Goal: Task Accomplishment & Management: Complete application form

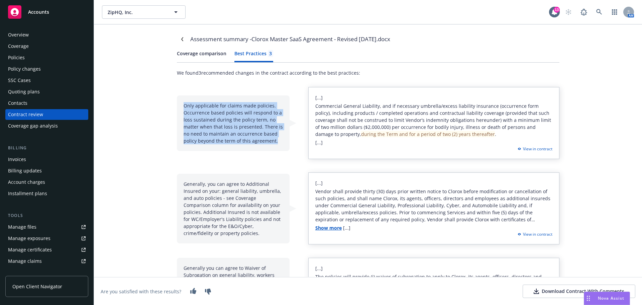
click at [133, 156] on div "Assessment summary - Clorox Master SaaS Agreement - Revised [DATE].docx Coverag…" at bounding box center [368, 164] width 548 height 280
click at [160, 149] on div "Assessment summary - Clorox Master SaaS Agreement - Revised [DATE].docx Coverag…" at bounding box center [368, 164] width 548 height 280
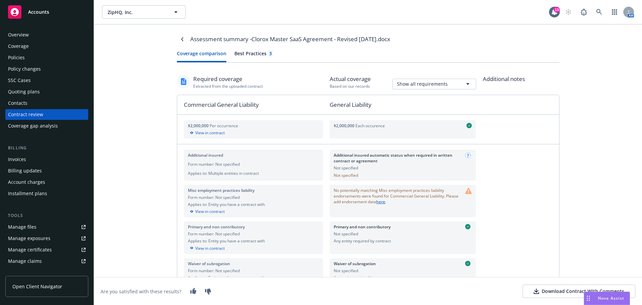
click at [193, 51] on button "Coverage comparison" at bounding box center [202, 56] width 50 height 12
click at [20, 33] on div "Overview" at bounding box center [18, 34] width 21 height 11
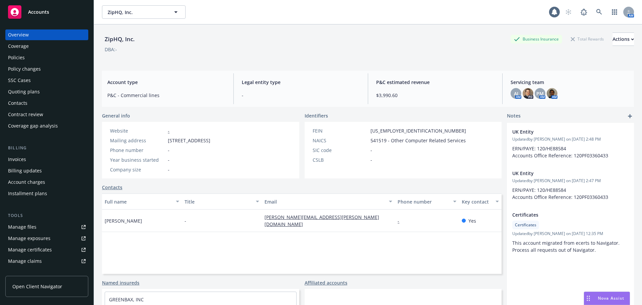
click at [20, 56] on div "Policies" at bounding box center [16, 57] width 17 height 11
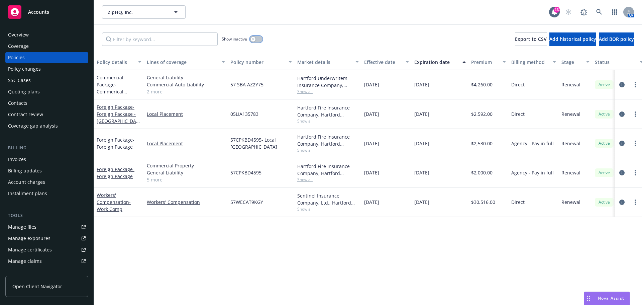
click at [258, 37] on button "button" at bounding box center [256, 39] width 13 height 7
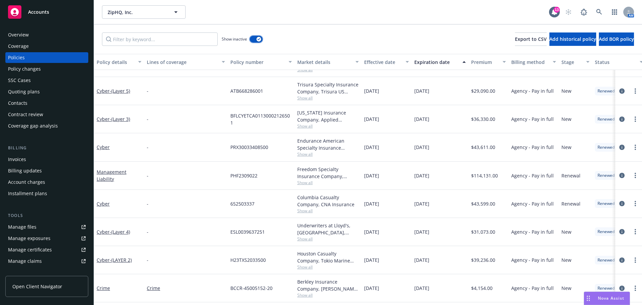
scroll to position [67, 0]
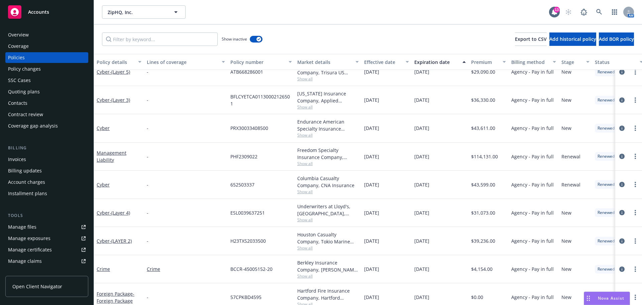
click at [38, 115] on div "Contract review" at bounding box center [25, 114] width 35 height 11
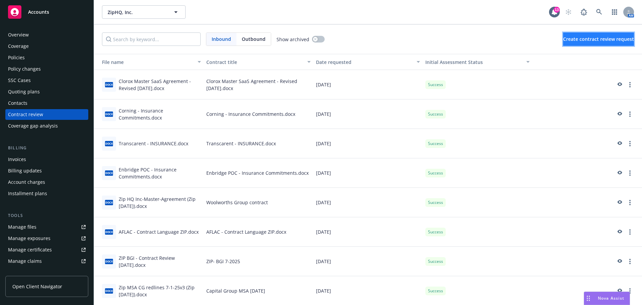
click at [574, 43] on button "Create contract review request" at bounding box center [598, 38] width 71 height 13
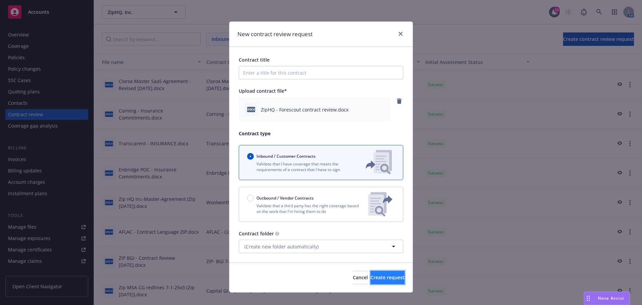
click at [382, 276] on span "Create request" at bounding box center [388, 277] width 34 height 6
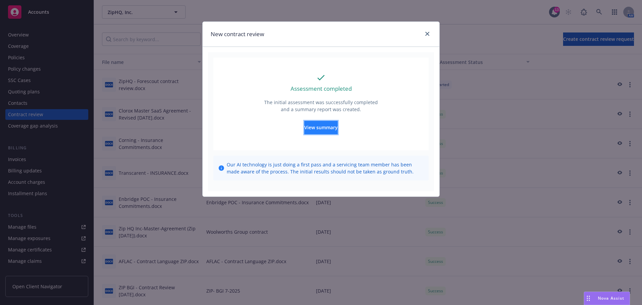
click at [325, 131] on button "View summary" at bounding box center [320, 127] width 33 height 13
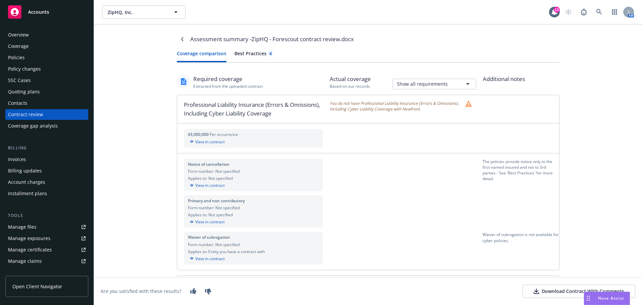
click at [250, 56] on div "Best Practices 4" at bounding box center [254, 53] width 39 height 7
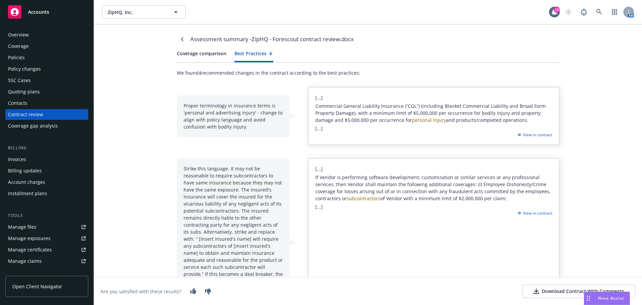
click at [143, 146] on div "Assessment summary - ZipHQ - Forescout contract review.docx Coverage comparison…" at bounding box center [368, 164] width 548 height 280
click at [194, 55] on button "Coverage comparison" at bounding box center [202, 56] width 50 height 12
click at [251, 53] on div "Best Practices 4" at bounding box center [254, 53] width 39 height 7
click at [22, 57] on div "Policies" at bounding box center [16, 57] width 17 height 11
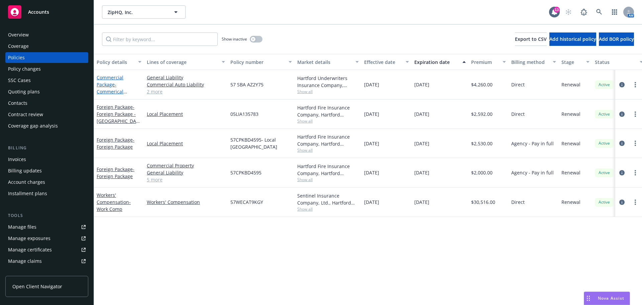
click at [112, 90] on span "- Commerical Package" at bounding box center [112, 91] width 30 height 20
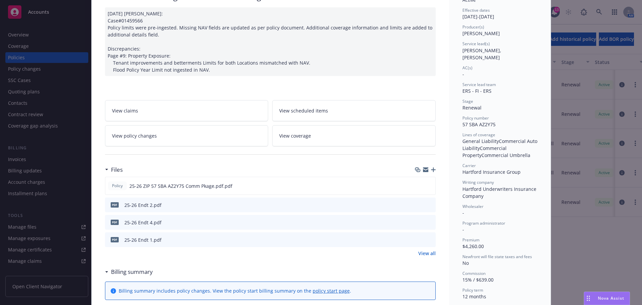
scroll to position [67, 0]
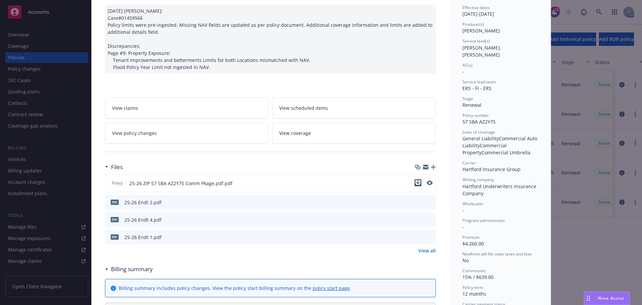
click at [416, 183] on icon "download file" at bounding box center [418, 182] width 5 height 5
click at [26, 34] on div "Policy Commercial Package - Commerical Package [DATE] [PERSON_NAME]: Case#01459…" at bounding box center [321, 152] width 642 height 305
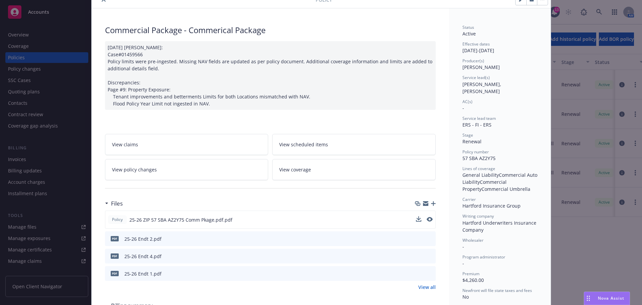
scroll to position [0, 0]
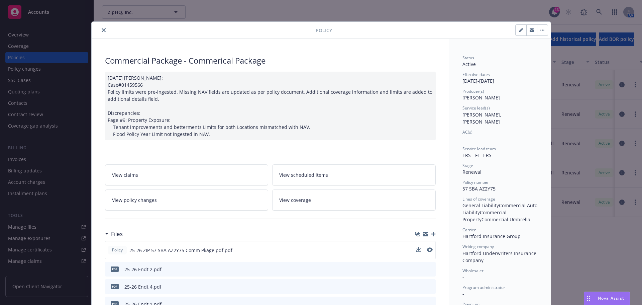
click at [102, 29] on icon "close" at bounding box center [104, 30] width 4 height 4
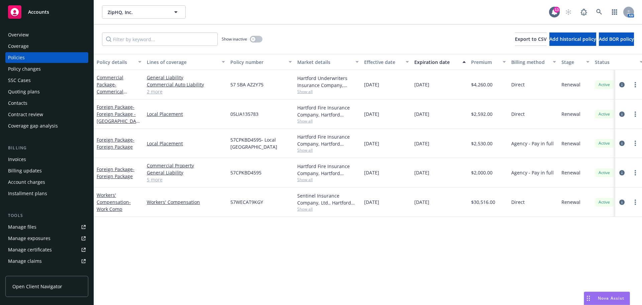
click at [39, 112] on div "Contract review" at bounding box center [25, 114] width 35 height 11
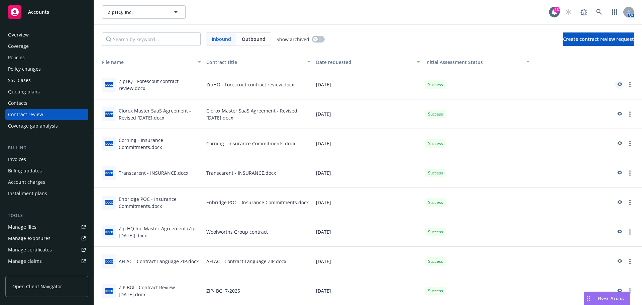
click at [618, 84] on icon "preview" at bounding box center [620, 84] width 5 height 4
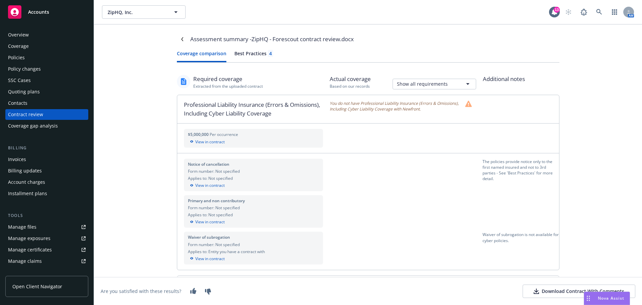
click at [247, 54] on div "Best Practices 4" at bounding box center [254, 53] width 39 height 7
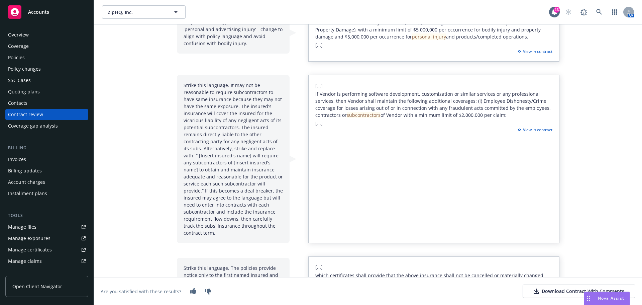
scroll to position [100, 0]
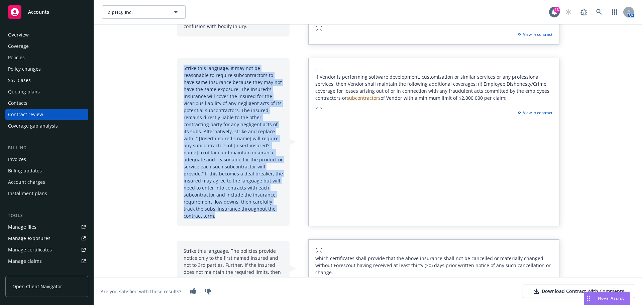
drag, startPoint x: 181, startPoint y: 68, endPoint x: 235, endPoint y: 174, distance: 118.9
click at [274, 208] on div "Strike this language. It may not be reasonable to require subcontractors to hav…" at bounding box center [233, 142] width 113 height 168
copy div "Strike this language. It may not be reasonable to require subcontractors to hav…"
click at [170, 167] on div "Assessment summary - ZipHQ - Forescout contract review.docx Coverage comparison…" at bounding box center [368, 158] width 401 height 469
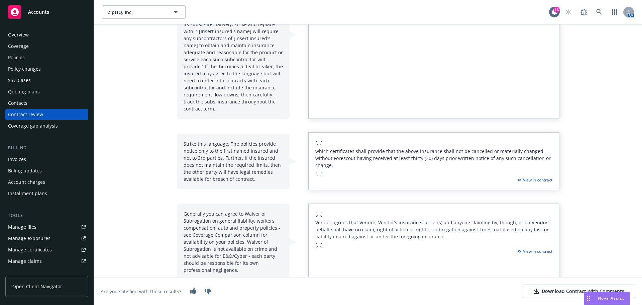
scroll to position [209, 0]
click at [17, 30] on div "Overview" at bounding box center [18, 34] width 21 height 11
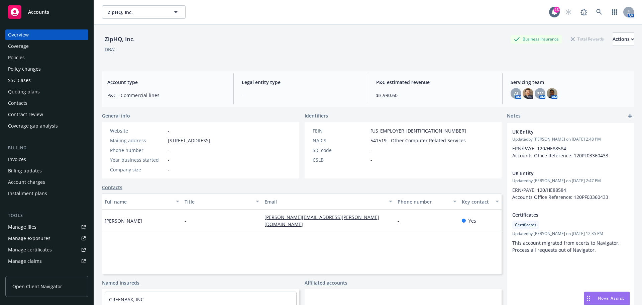
click at [21, 44] on div "Coverage" at bounding box center [18, 46] width 21 height 11
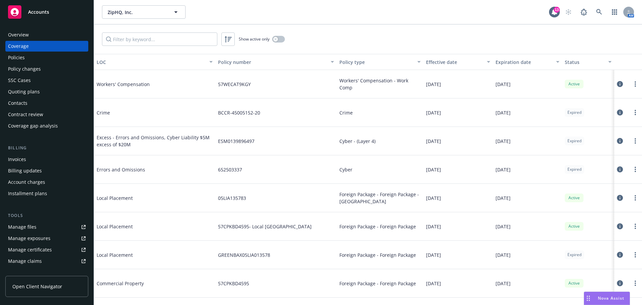
click at [17, 59] on div "Policies" at bounding box center [16, 57] width 17 height 11
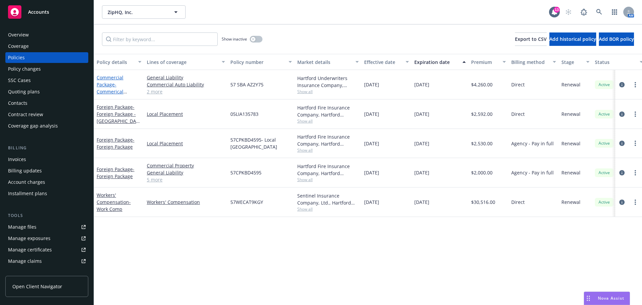
click at [113, 92] on span "- Commerical Package" at bounding box center [112, 91] width 30 height 20
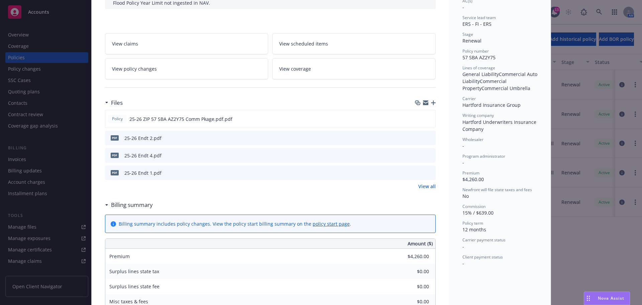
scroll to position [134, 0]
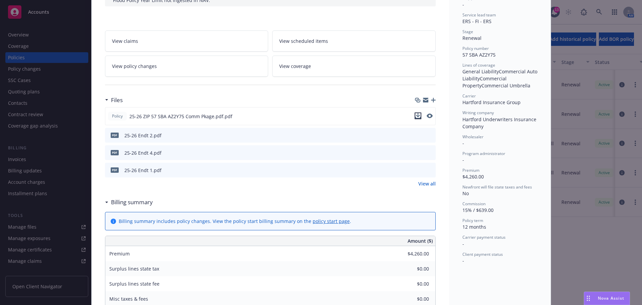
click at [416, 115] on icon "download file" at bounding box center [418, 115] width 4 height 4
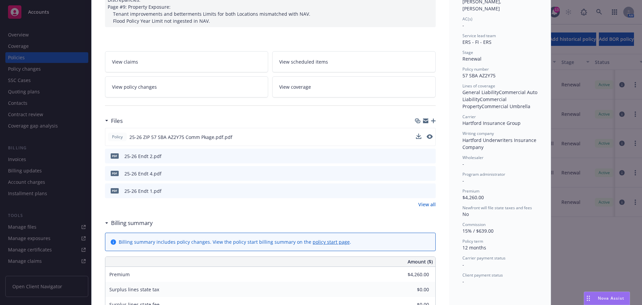
scroll to position [0, 0]
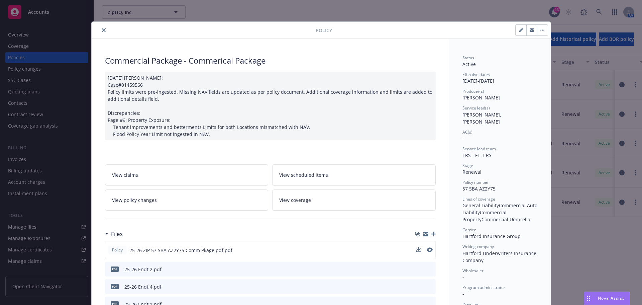
click at [102, 30] on icon "close" at bounding box center [104, 30] width 4 height 4
